Goal: Information Seeking & Learning: Learn about a topic

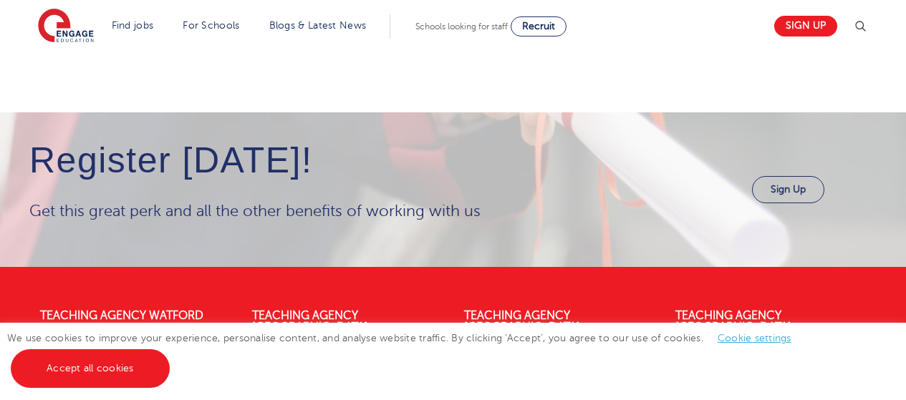
scroll to position [1680, 0]
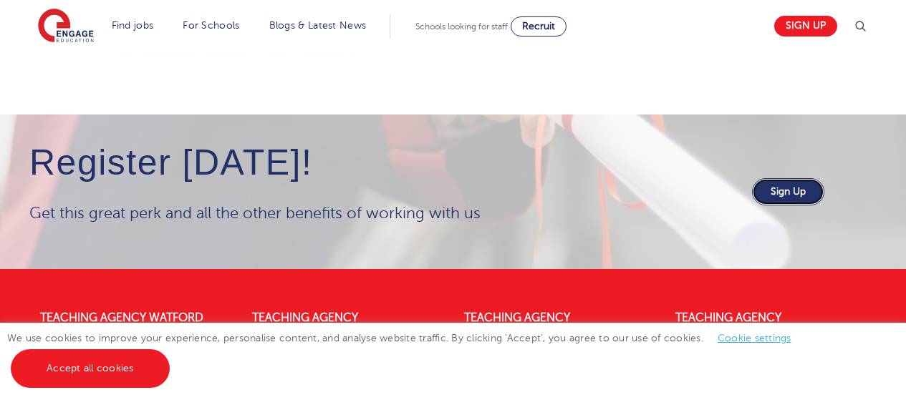
click at [799, 180] on link "Sign Up" at bounding box center [788, 191] width 72 height 27
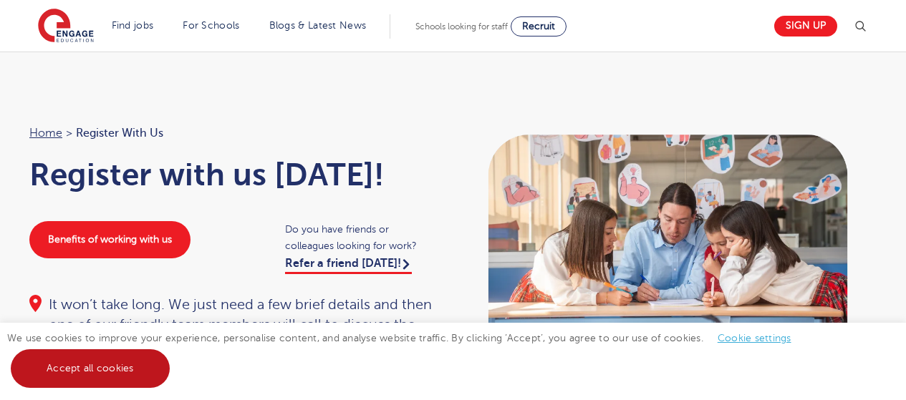
click at [135, 365] on link "Accept all cookies" at bounding box center [90, 369] width 159 height 39
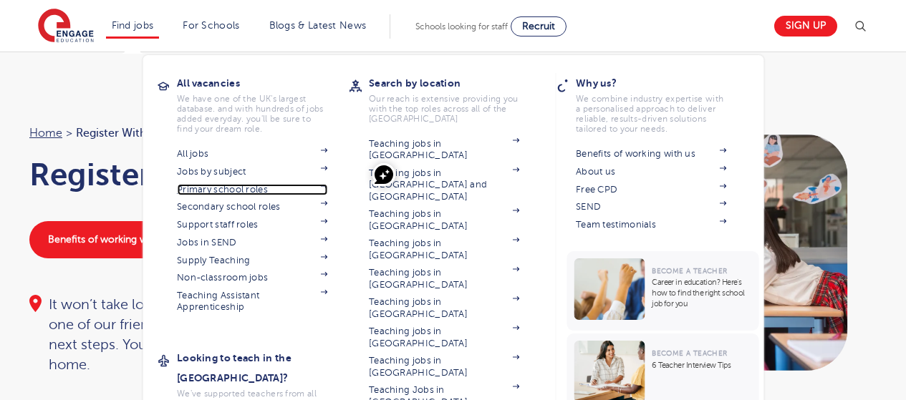
click at [239, 187] on link "Primary school roles" at bounding box center [252, 189] width 150 height 11
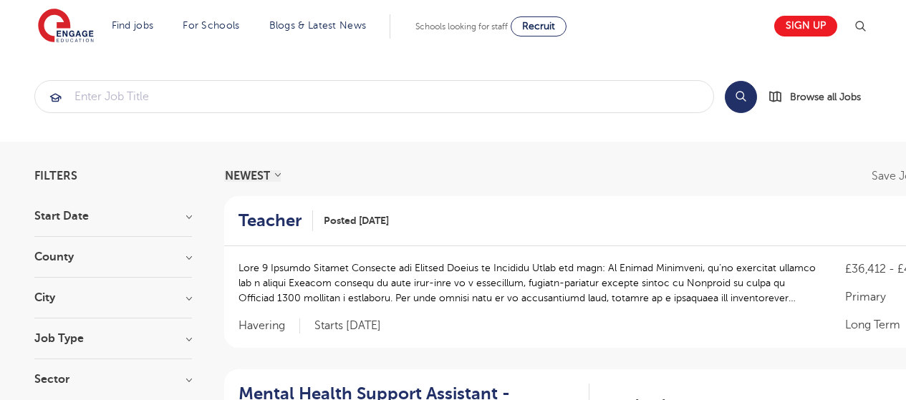
click at [188, 259] on h3 "County" at bounding box center [113, 256] width 158 height 11
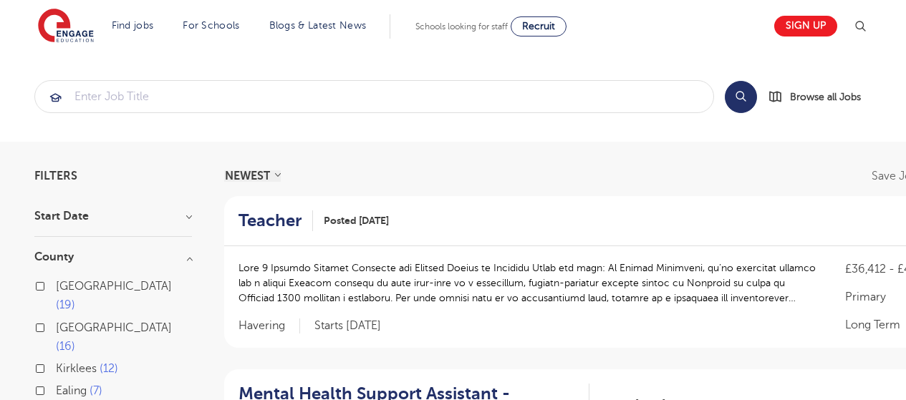
click at [56, 382] on label "Ealing 7" at bounding box center [79, 391] width 47 height 19
click at [56, 385] on input "Ealing 7" at bounding box center [60, 389] width 9 height 9
checkbox input "true"
